Goal: Find specific page/section: Find specific page/section

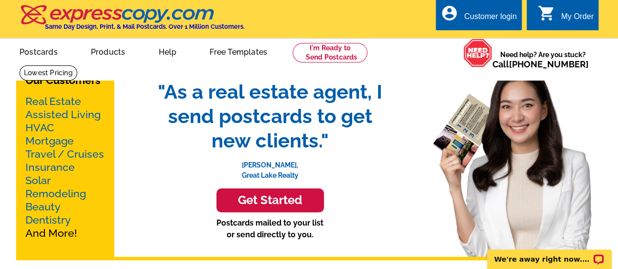
click at [36, 99] on link "Real Estate" at bounding box center [53, 101] width 56 height 12
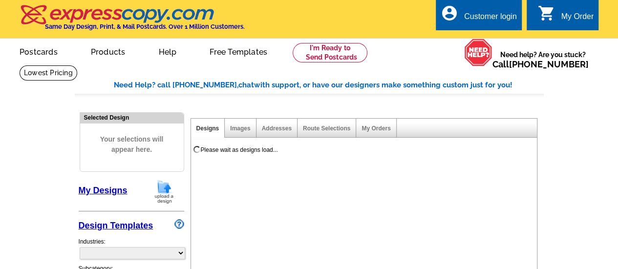
select select "785"
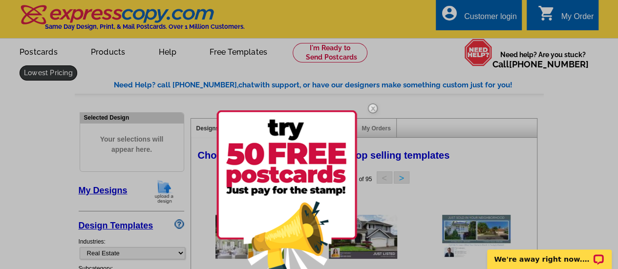
click at [434, 54] on div at bounding box center [309, 134] width 618 height 269
click at [221, 52] on div at bounding box center [309, 134] width 618 height 269
click at [565, 90] on div at bounding box center [309, 134] width 618 height 269
